Goal: Task Accomplishment & Management: Manage account settings

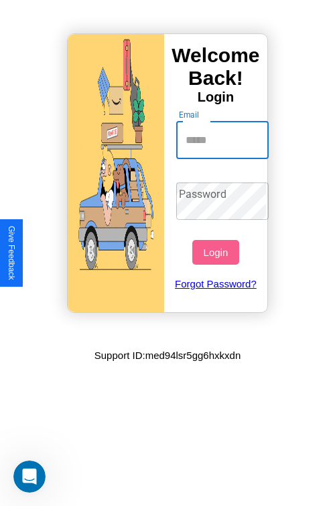
click at [223, 140] on input "Email" at bounding box center [222, 140] width 93 height 37
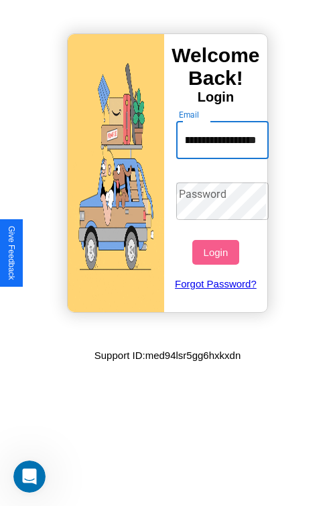
scroll to position [0, 59]
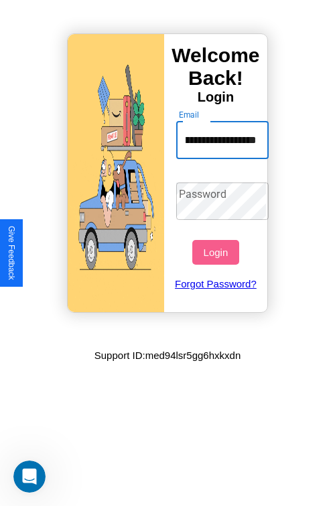
type input "**********"
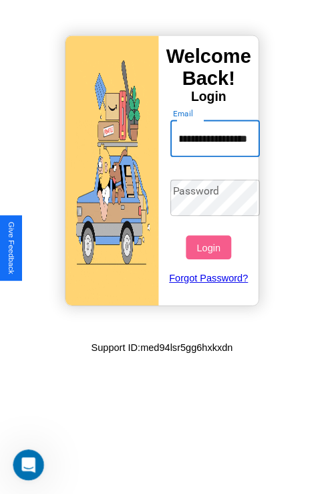
scroll to position [0, 0]
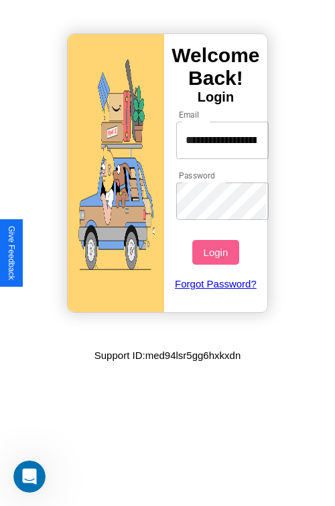
click at [217, 252] on button "Login" at bounding box center [215, 252] width 46 height 25
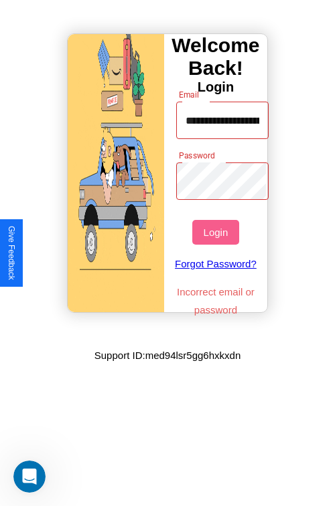
click at [217, 232] on button "Login" at bounding box center [215, 232] width 46 height 25
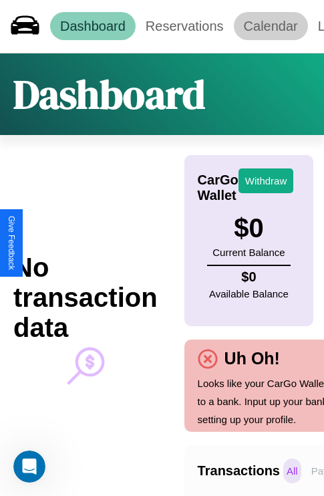
click at [271, 26] on link "Calendar" at bounding box center [271, 26] width 74 height 28
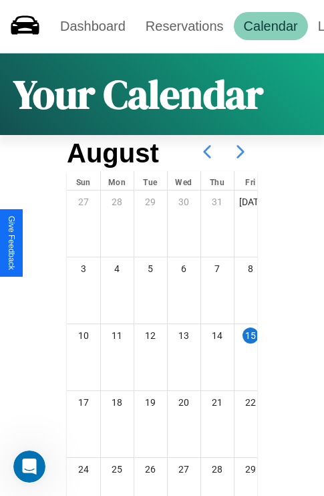
click at [241, 152] on icon at bounding box center [240, 151] width 33 height 33
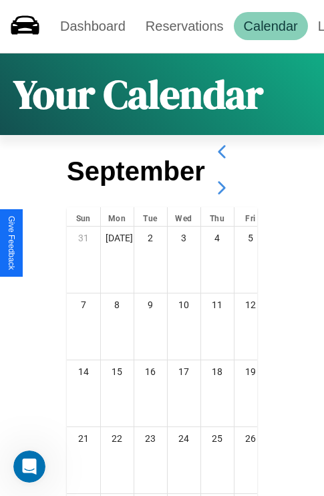
click at [221, 188] on icon at bounding box center [221, 187] width 33 height 33
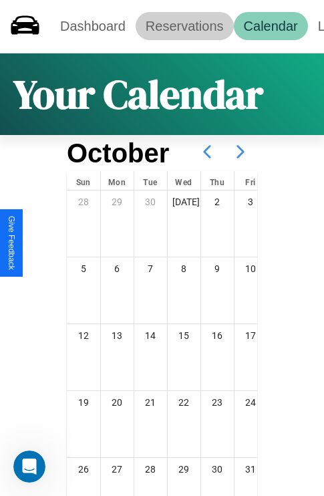
click at [185, 26] on link "Reservations" at bounding box center [185, 26] width 98 height 28
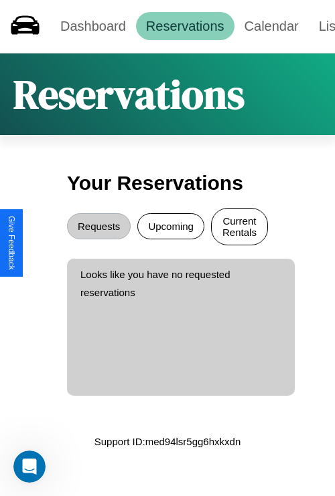
click at [239, 228] on button "Current Rentals" at bounding box center [239, 226] width 57 height 37
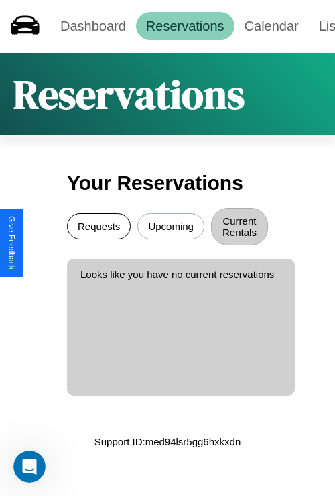
click at [98, 228] on button "Requests" at bounding box center [99, 226] width 64 height 26
